Goal: Check status: Check status

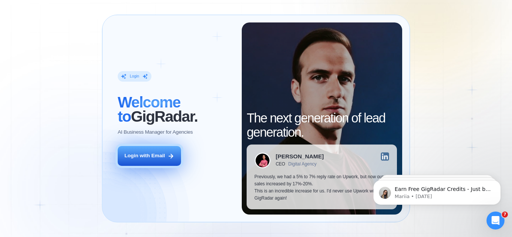
click at [128, 153] on div "Login with Email" at bounding box center [145, 156] width 41 height 7
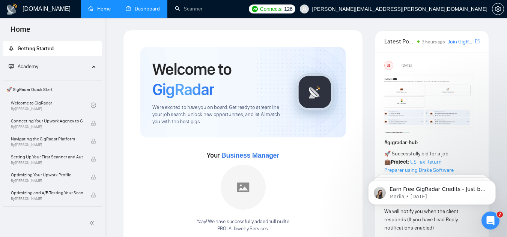
click at [154, 6] on link "Dashboard" at bounding box center [143, 9] width 34 height 6
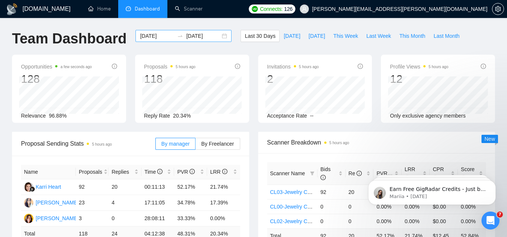
click at [220, 40] on div "2025-08-09 2025-09-08" at bounding box center [183, 36] width 96 height 12
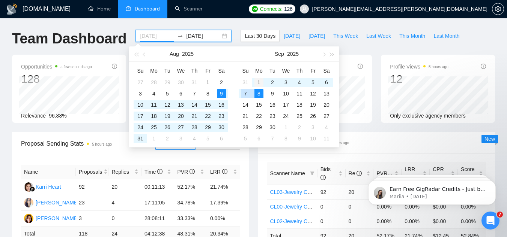
type input "2025-09-01"
click at [260, 77] on td "1" at bounding box center [259, 82] width 14 height 11
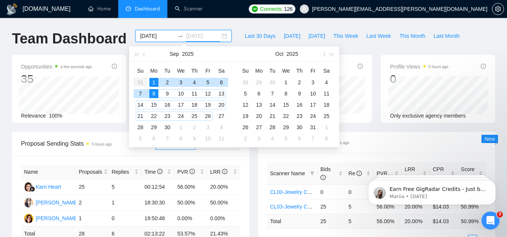
type input "2025-09-08"
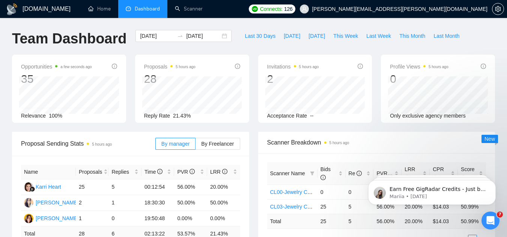
click at [221, 36] on div "2025-09-01 2025-09-08" at bounding box center [183, 36] width 96 height 12
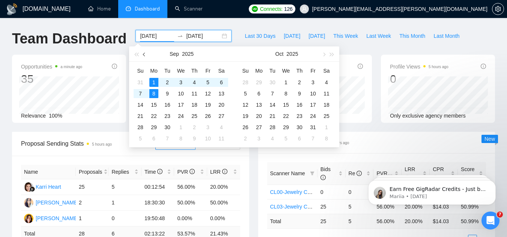
click at [144, 55] on span "button" at bounding box center [145, 55] width 4 height 4
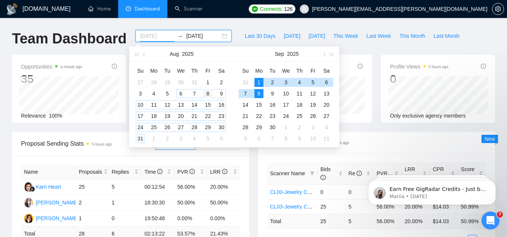
type input "2025-08-08"
click at [209, 93] on div "8" at bounding box center [207, 93] width 9 height 9
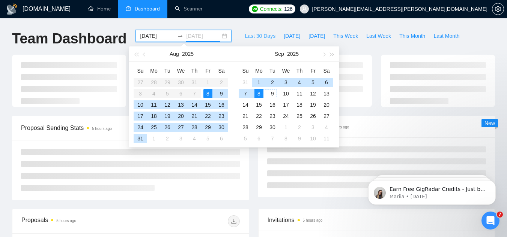
type input "2025-09-08"
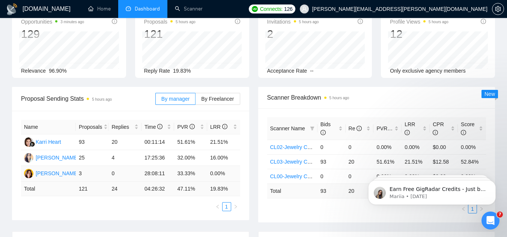
scroll to position [46, 0]
